Goal: Information Seeking & Learning: Learn about a topic

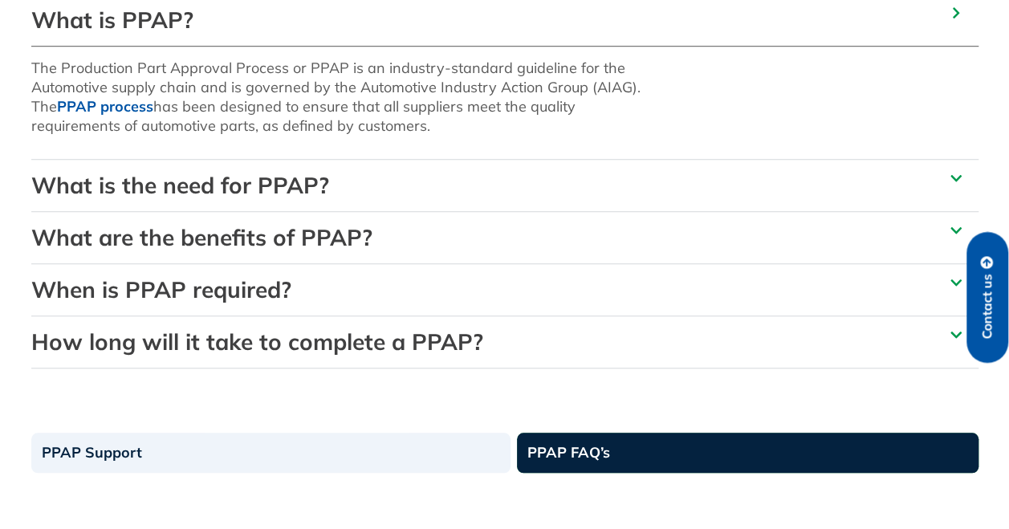
scroll to position [546, 0]
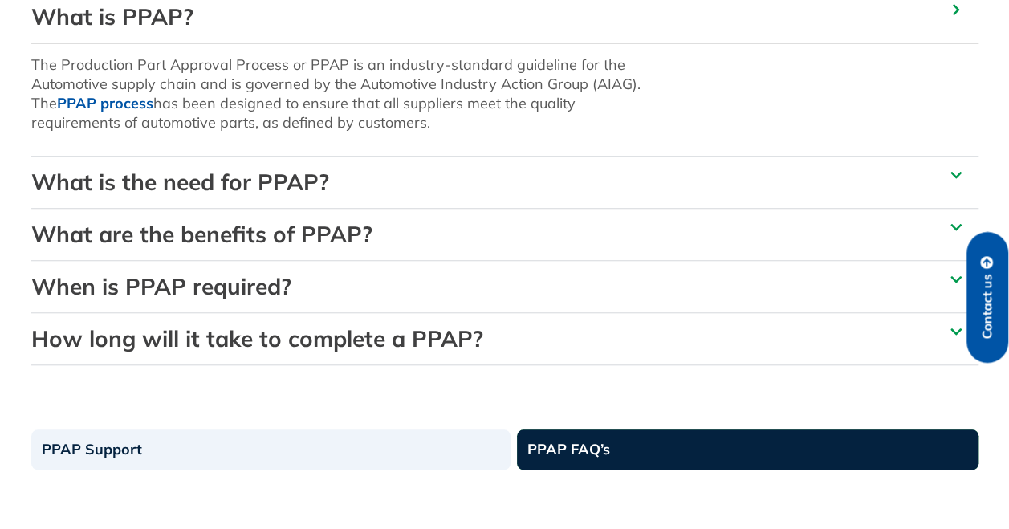
click at [949, 175] on icon at bounding box center [955, 175] width 13 height 13
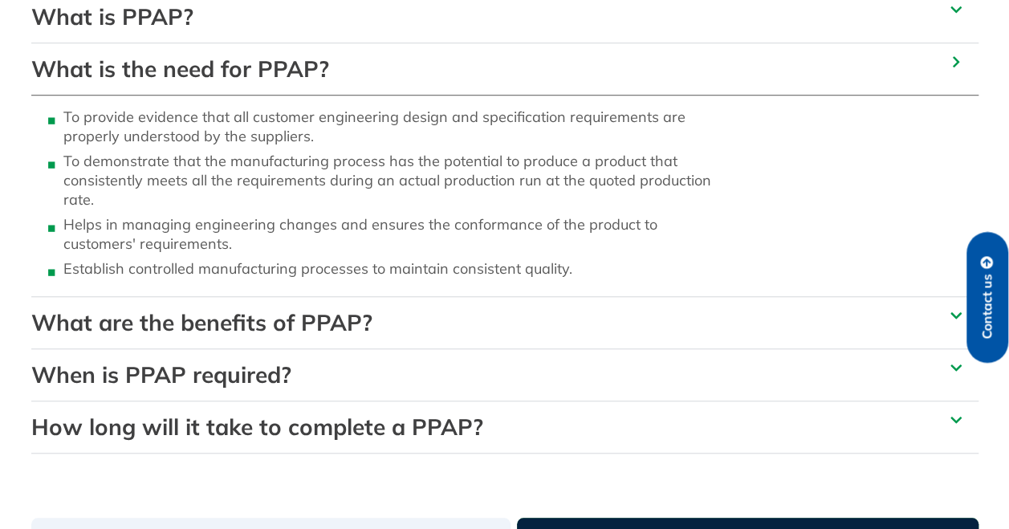
click at [952, 68] on span at bounding box center [952, 62] width 19 height 14
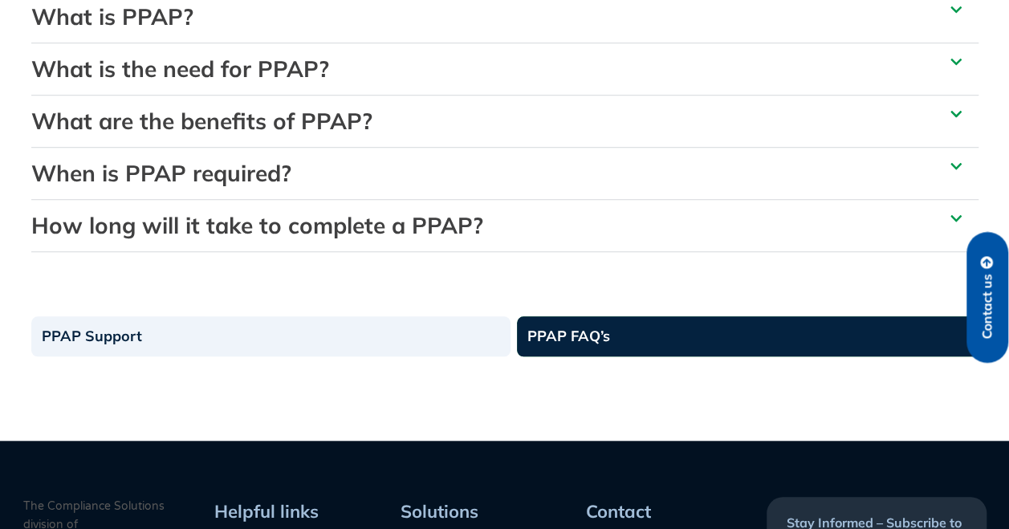
click at [960, 112] on icon at bounding box center [955, 114] width 11 height 6
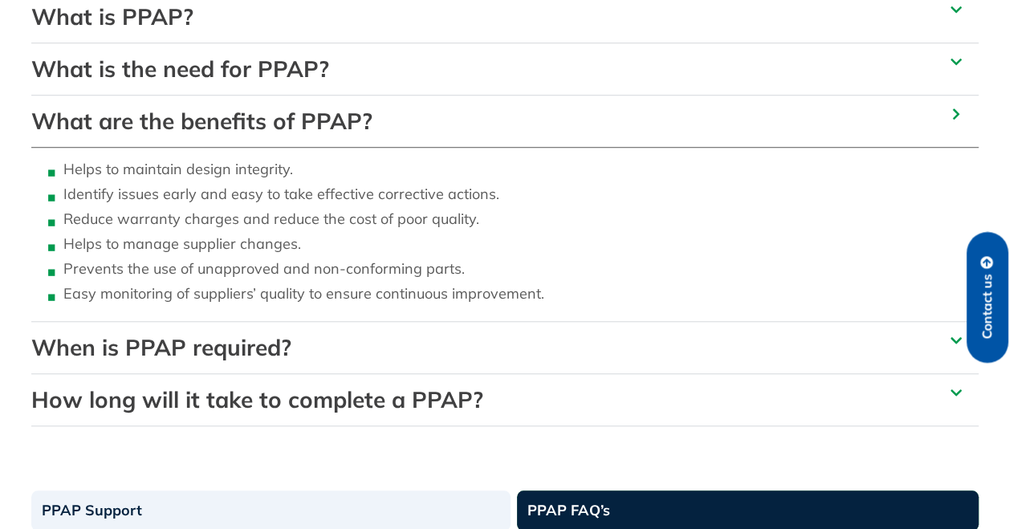
click at [955, 112] on icon at bounding box center [955, 113] width 6 height 11
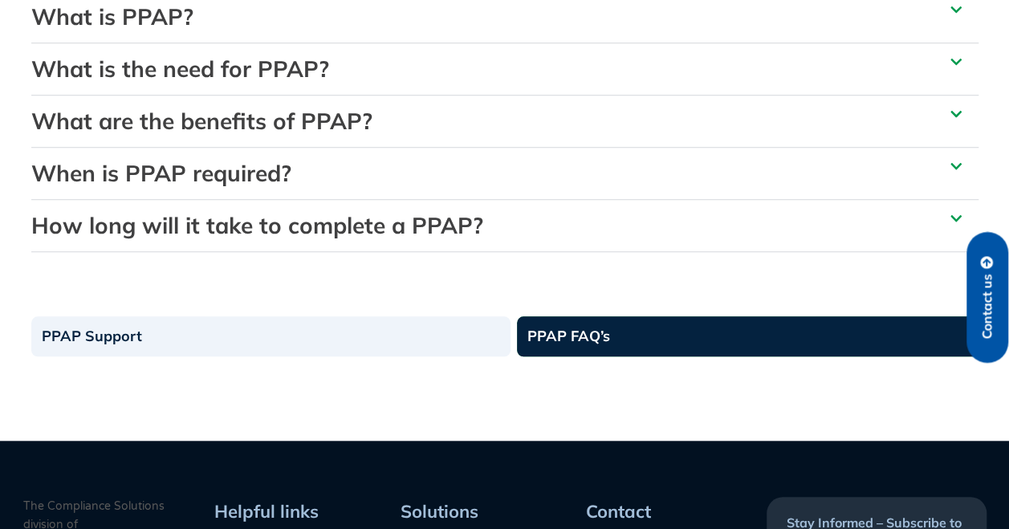
click at [952, 221] on icon at bounding box center [955, 218] width 13 height 13
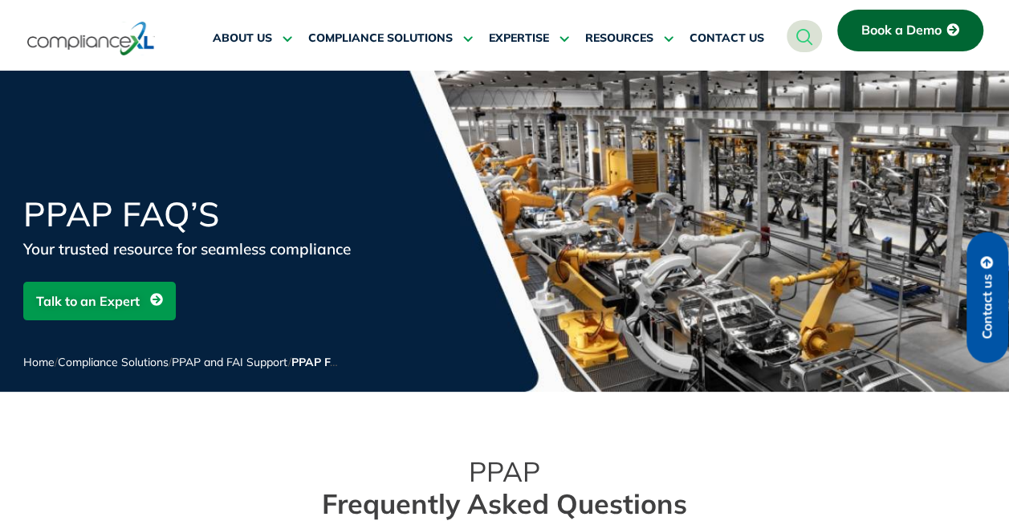
scroll to position [9, 0]
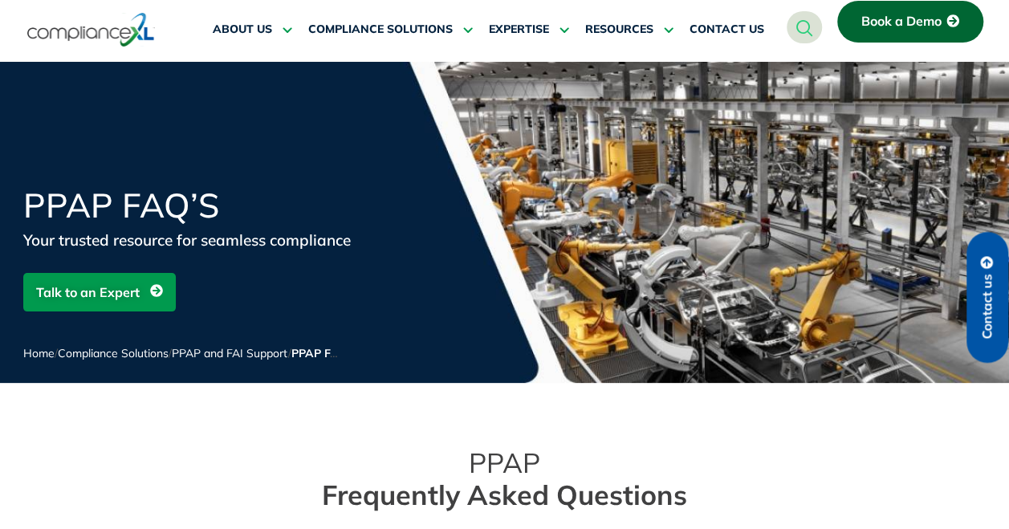
click at [260, 353] on link "PPAP and FAI Support" at bounding box center [230, 353] width 116 height 14
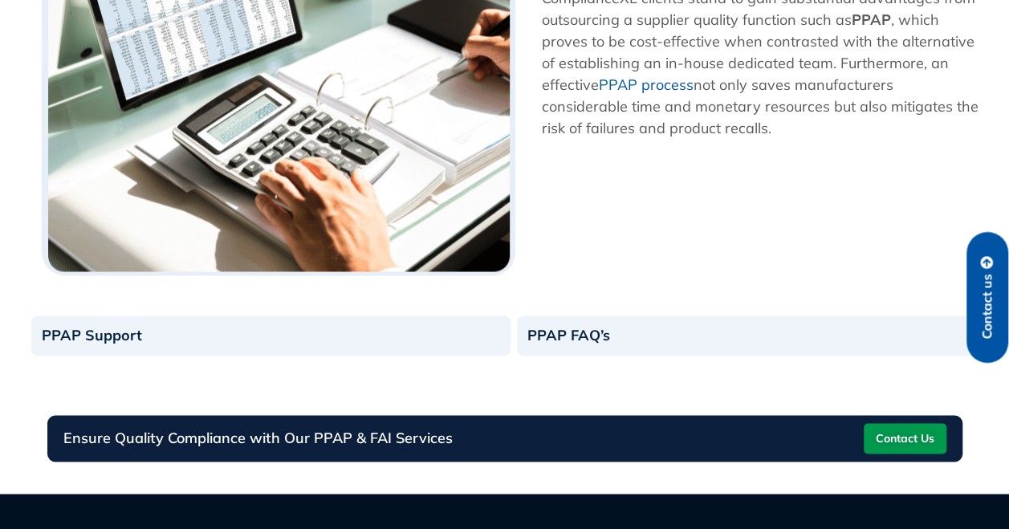
scroll to position [1052, 0]
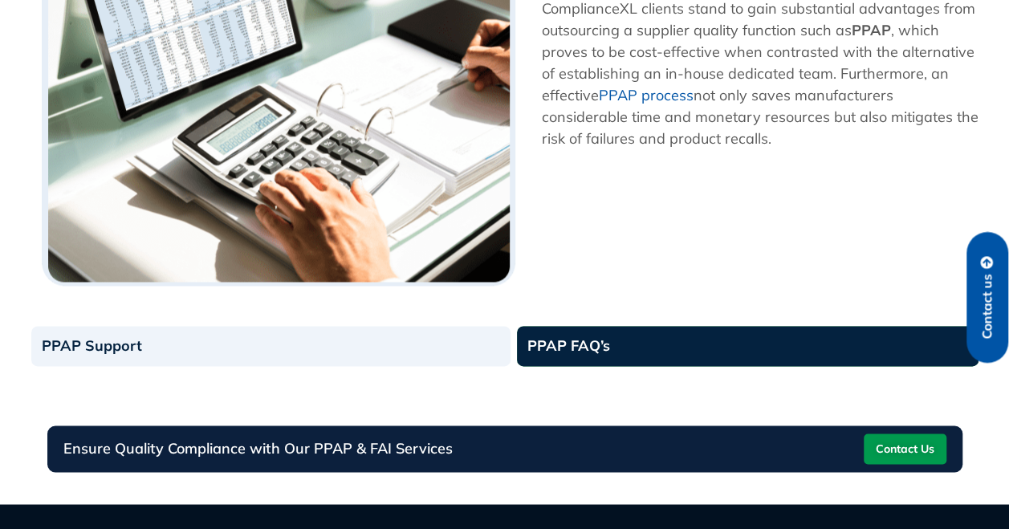
click at [591, 326] on link "PPAP FAQ’s" at bounding box center [747, 346] width 461 height 40
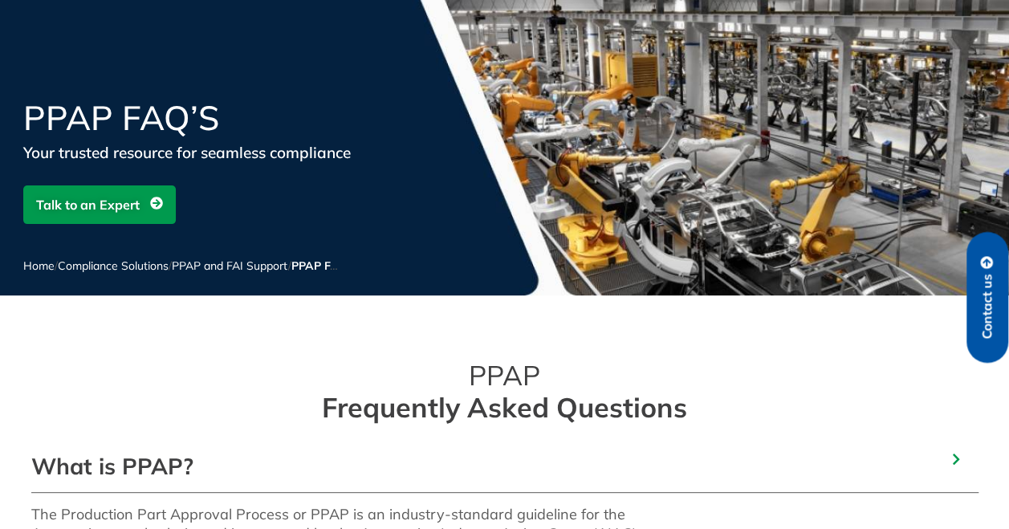
scroll to position [30, 0]
